Goal: Navigation & Orientation: Find specific page/section

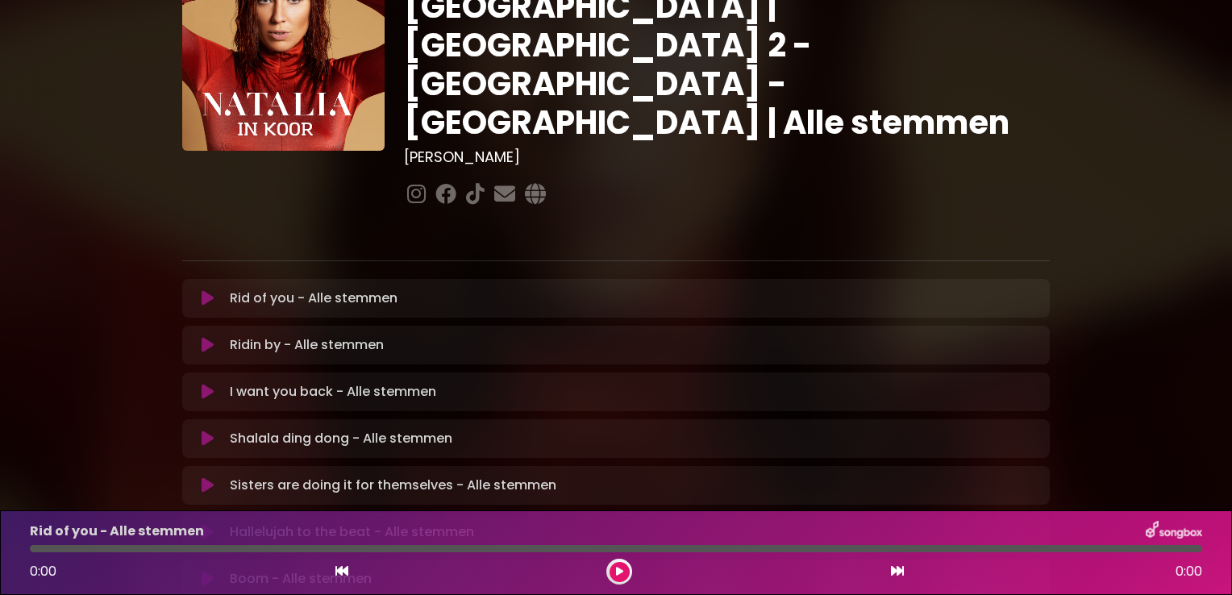
scroll to position [242, 0]
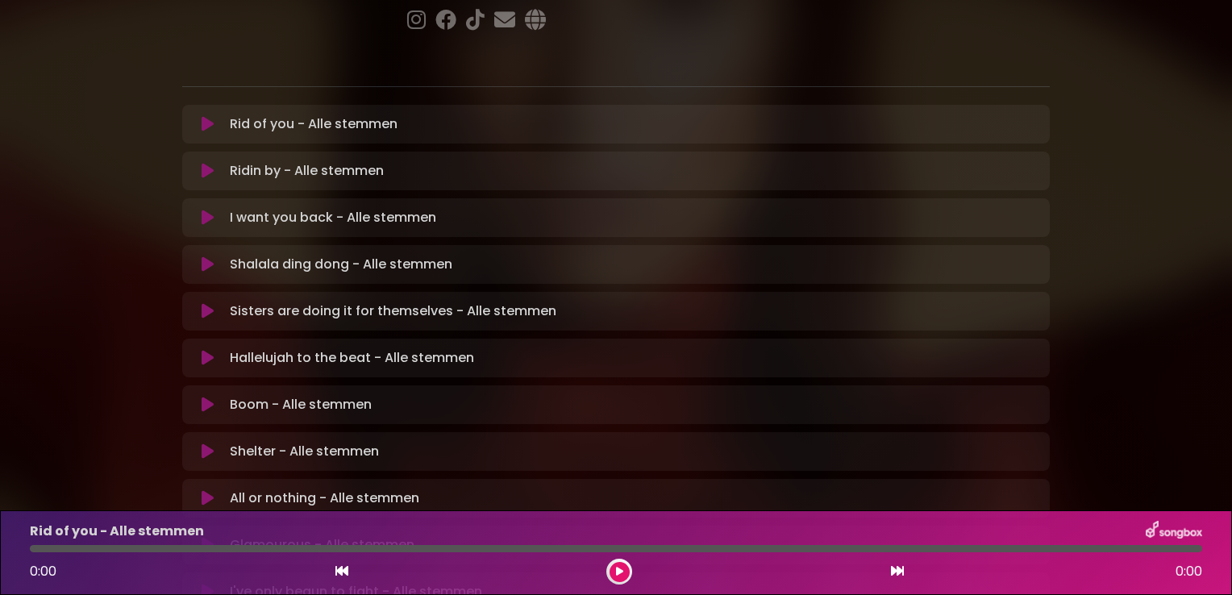
scroll to position [322, 0]
